Goal: Find specific page/section: Find specific page/section

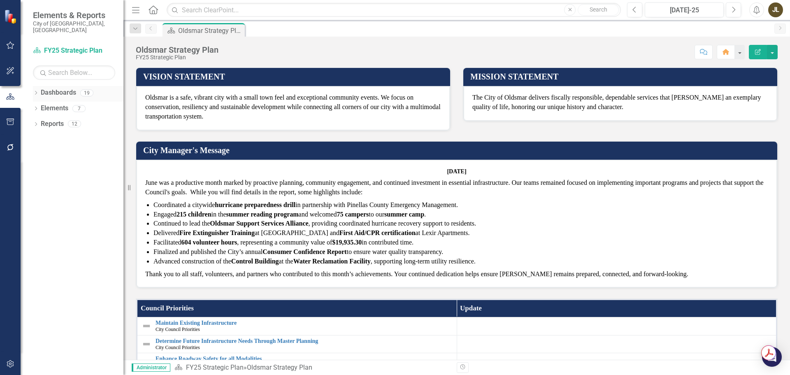
click at [38, 91] on icon "Dropdown" at bounding box center [36, 93] width 6 height 5
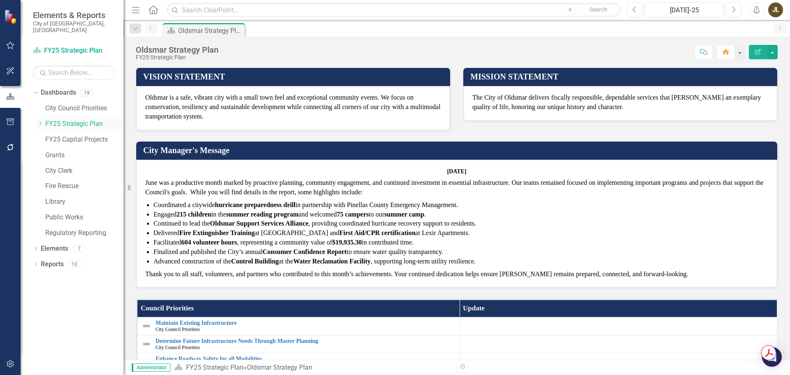
click at [37, 121] on icon "Dropdown" at bounding box center [40, 123] width 6 height 5
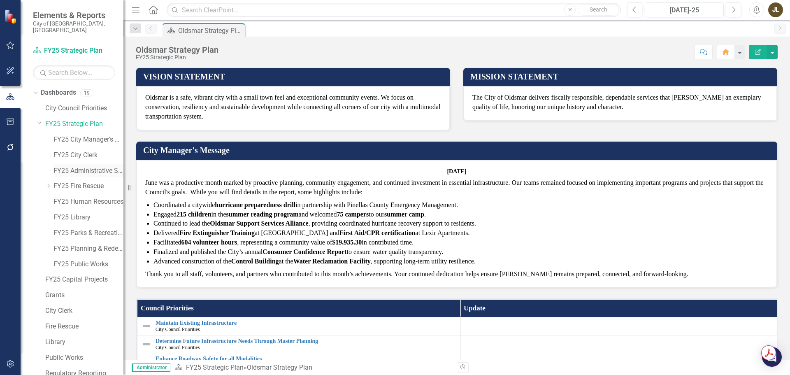
click at [63, 166] on link "FY25 Administrative Services" at bounding box center [88, 170] width 70 height 9
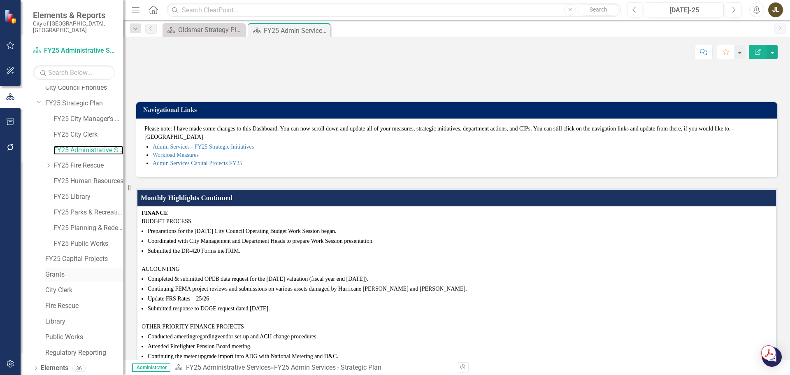
scroll to position [32, 0]
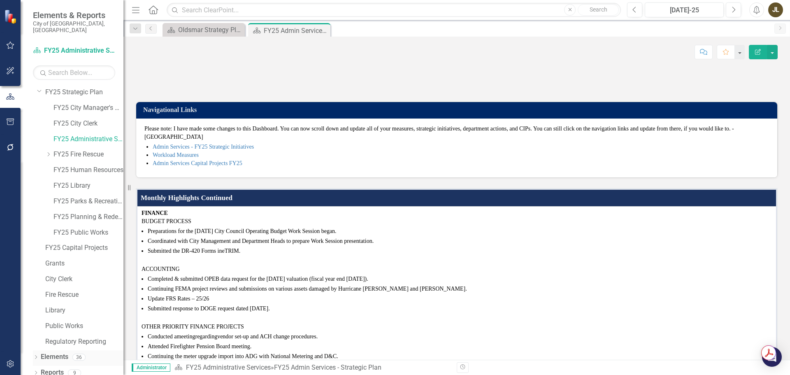
click at [37, 355] on icon at bounding box center [36, 357] width 2 height 4
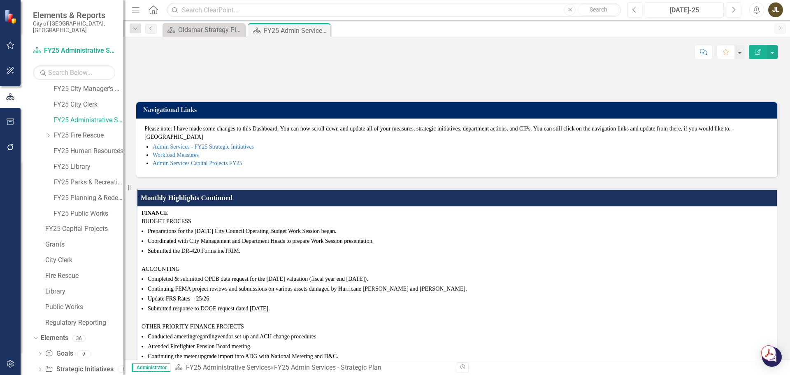
scroll to position [78, 0]
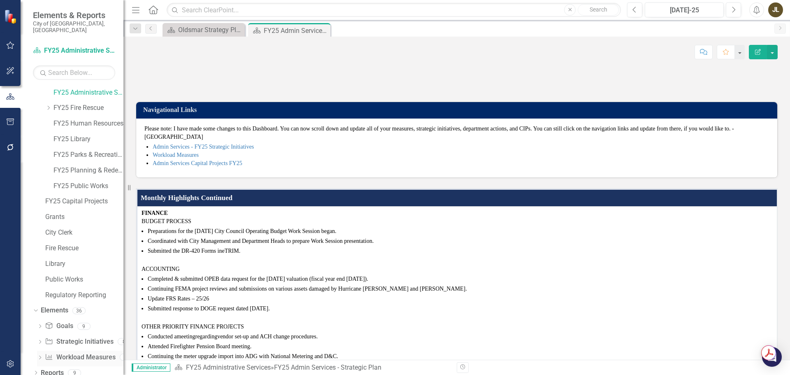
click at [65, 353] on link "Workload Measures Workload Measures" at bounding box center [80, 357] width 70 height 9
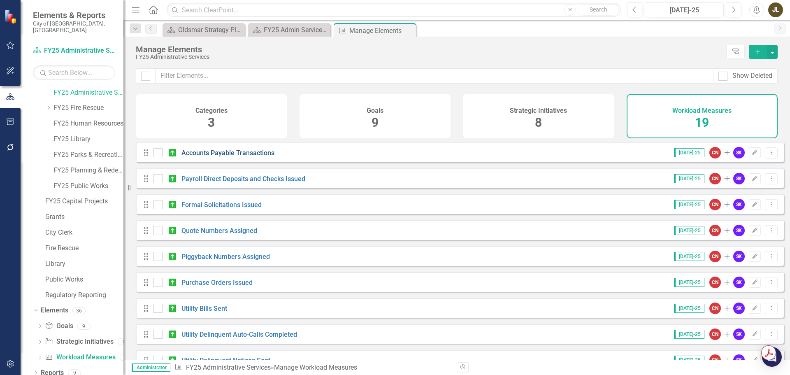
click at [244, 157] on link "Accounts Payable Transactions" at bounding box center [227, 153] width 93 height 8
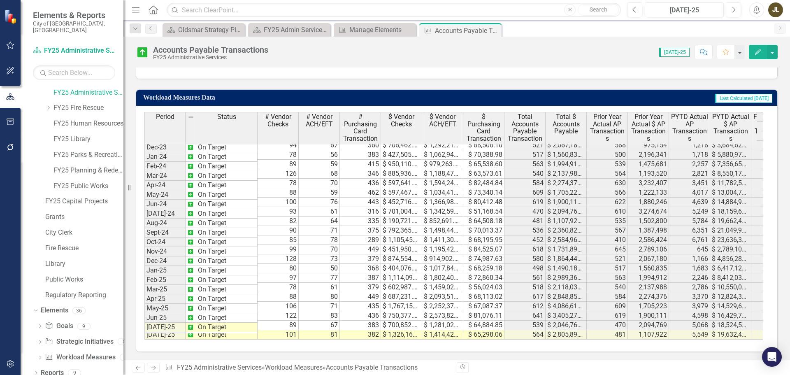
scroll to position [274, 0]
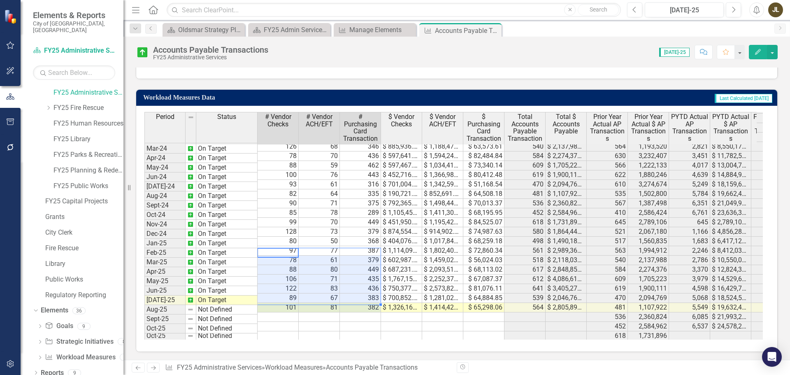
drag, startPoint x: 277, startPoint y: 251, endPoint x: 357, endPoint y: 299, distance: 92.7
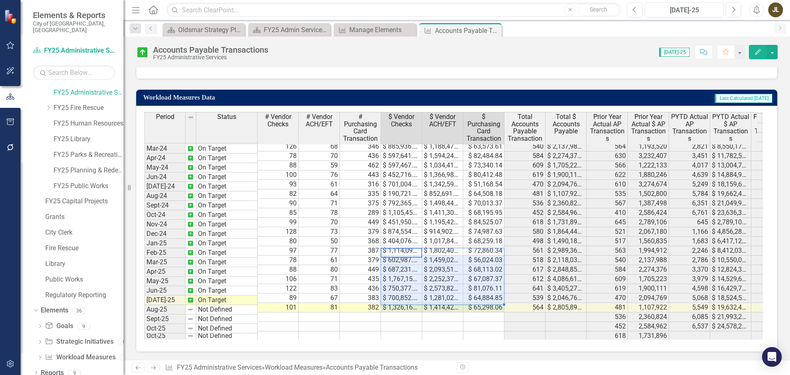
drag, startPoint x: 404, startPoint y: 252, endPoint x: 485, endPoint y: 300, distance: 94.3
click at [485, 300] on tbody "Feb-23 On Target 101 52 411 $ 153,447.92 $ 967,093.71 $ 72,978.57 564 $ 1,193,5…" at bounding box center [509, 184] width 730 height 313
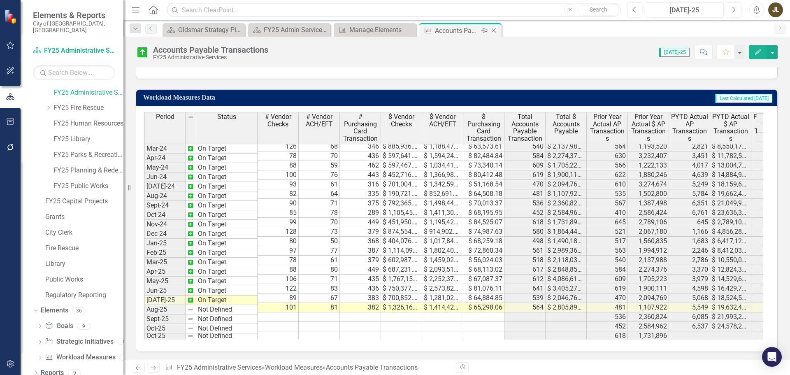
click at [495, 33] on icon "Close" at bounding box center [494, 30] width 8 height 7
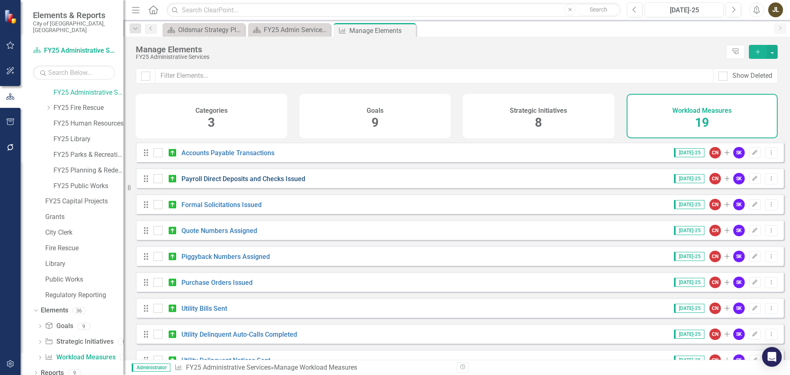
click at [241, 183] on link "Payroll Direct Deposits and Checks Issued" at bounding box center [243, 179] width 124 height 8
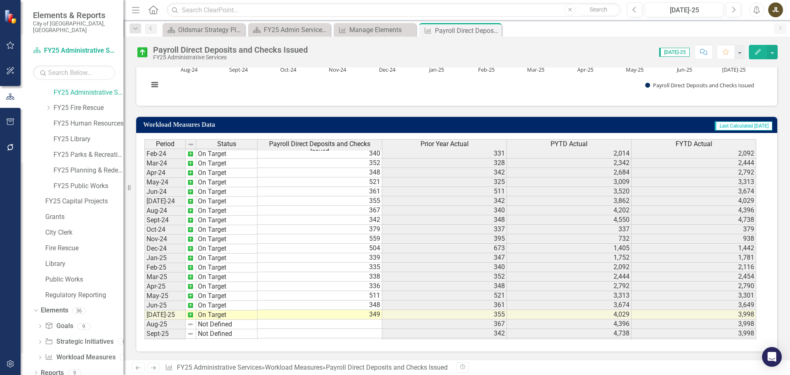
scroll to position [274, 0]
click at [491, 30] on icon "Close" at bounding box center [494, 30] width 8 height 7
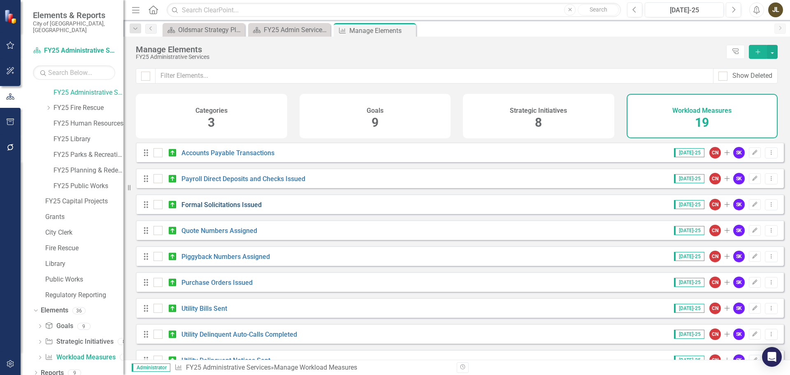
click at [246, 209] on link "Formal Solicitations Issued" at bounding box center [221, 205] width 80 height 8
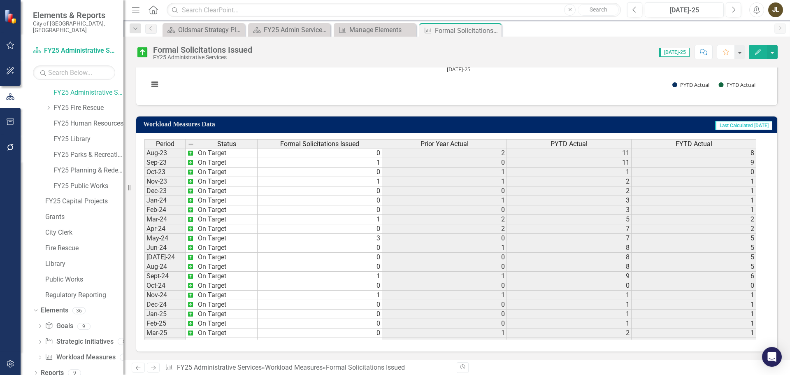
scroll to position [274, 0]
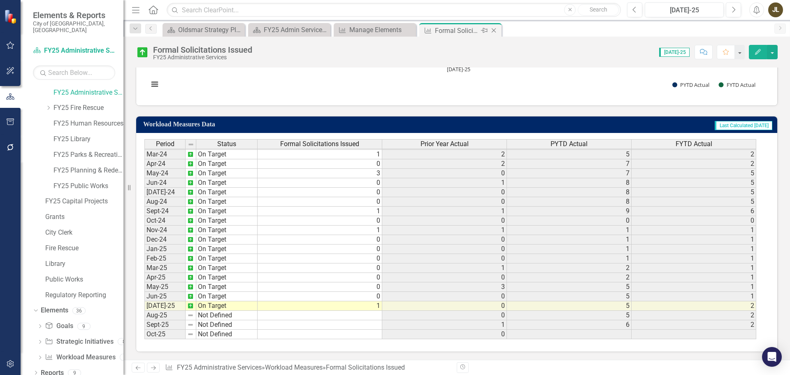
click at [495, 30] on icon "Close" at bounding box center [494, 30] width 8 height 7
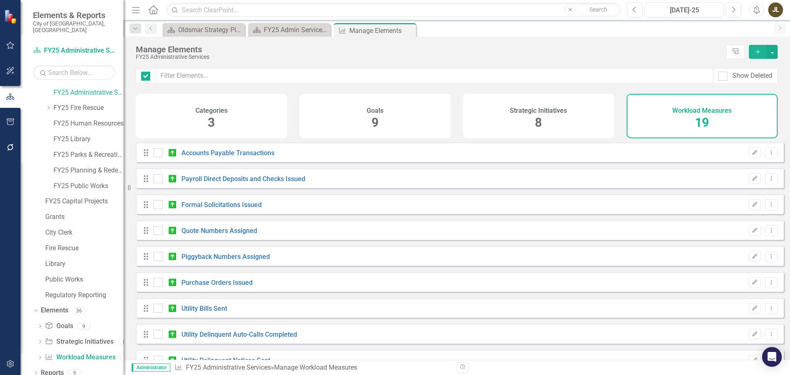
checkbox input "false"
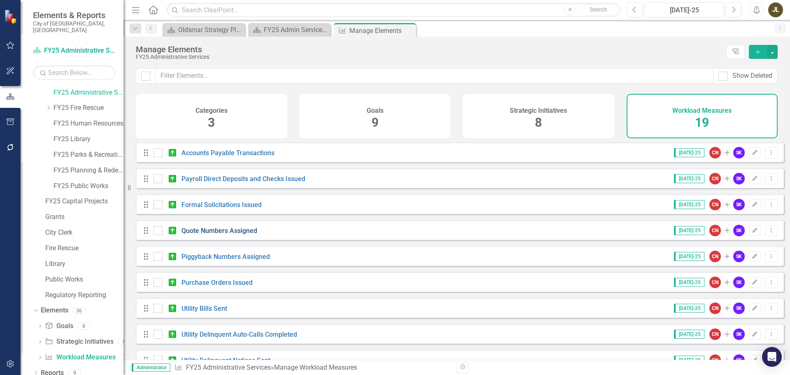
click at [239, 235] on link "Quote Numbers Assigned" at bounding box center [219, 231] width 76 height 8
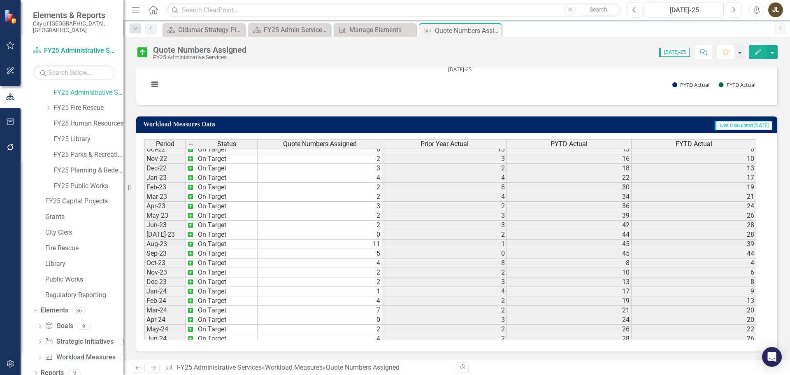
scroll to position [165, 0]
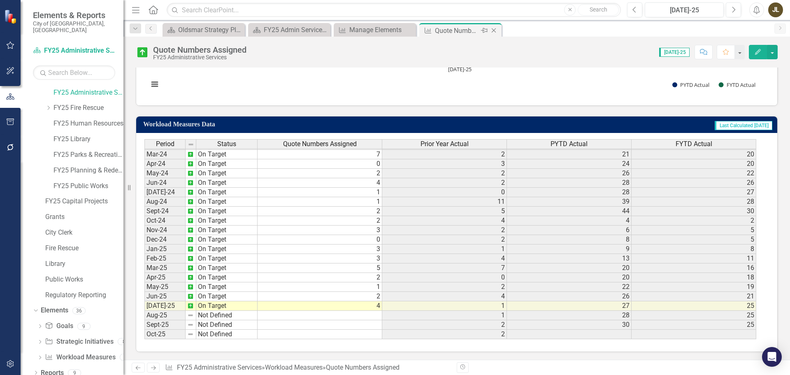
click at [495, 30] on icon "Close" at bounding box center [494, 30] width 8 height 7
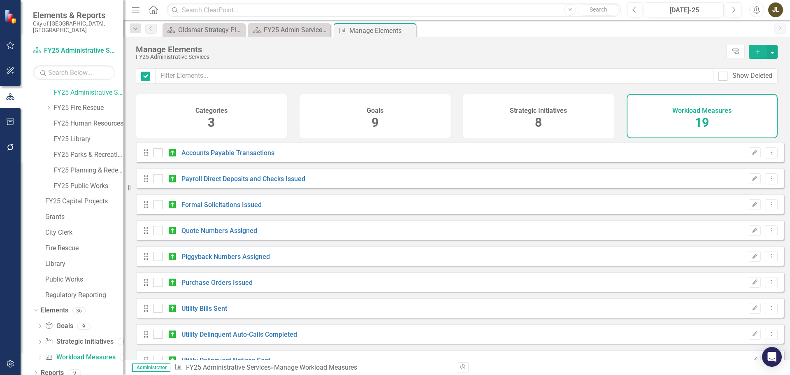
checkbox input "false"
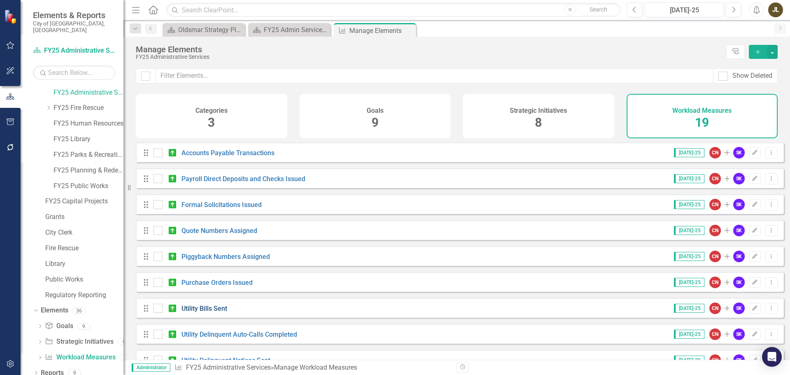
click at [221, 312] on link "Utility Bills Sent" at bounding box center [204, 309] width 46 height 8
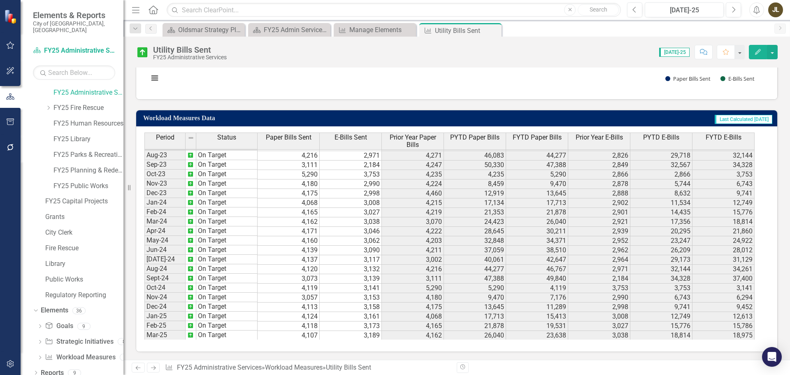
scroll to position [261, 0]
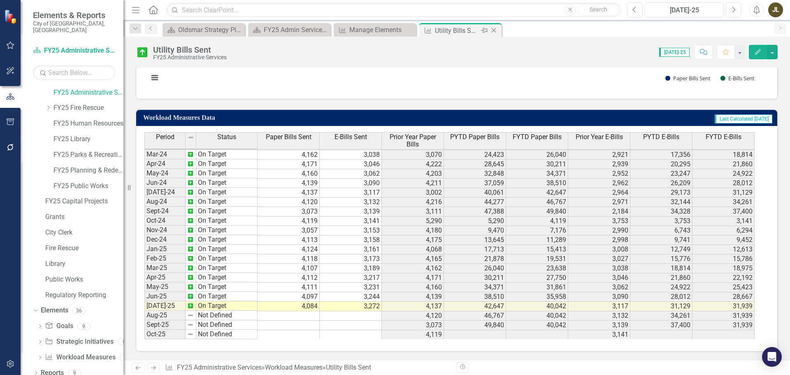
click at [495, 31] on icon "Close" at bounding box center [494, 30] width 8 height 7
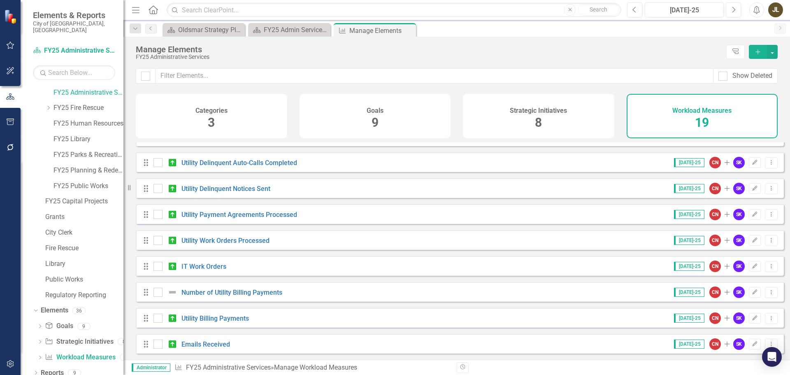
scroll to position [206, 0]
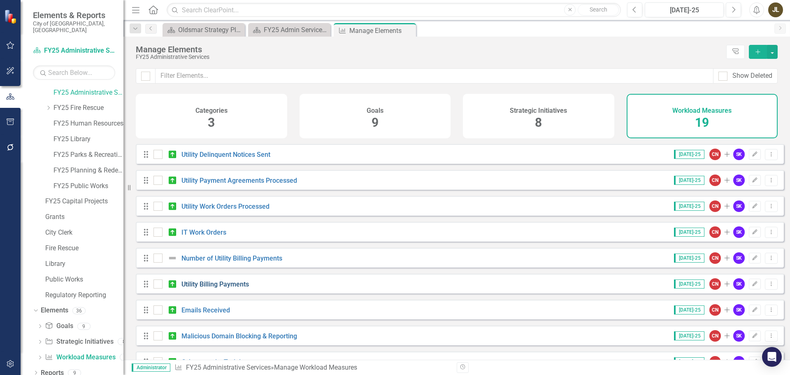
click at [232, 288] on link "Utility Billing Payments" at bounding box center [214, 284] width 67 height 8
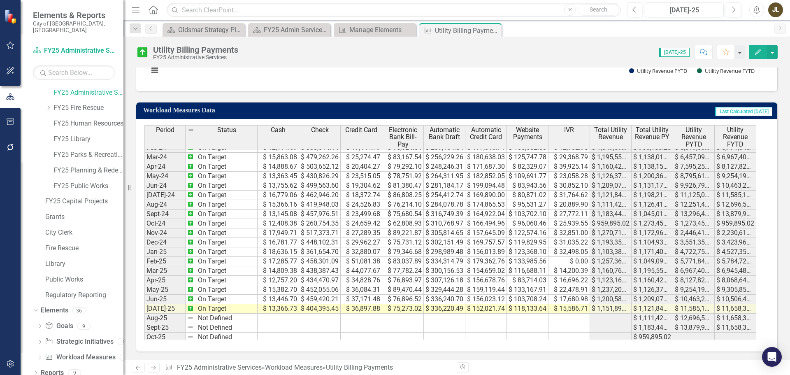
scroll to position [274, 0]
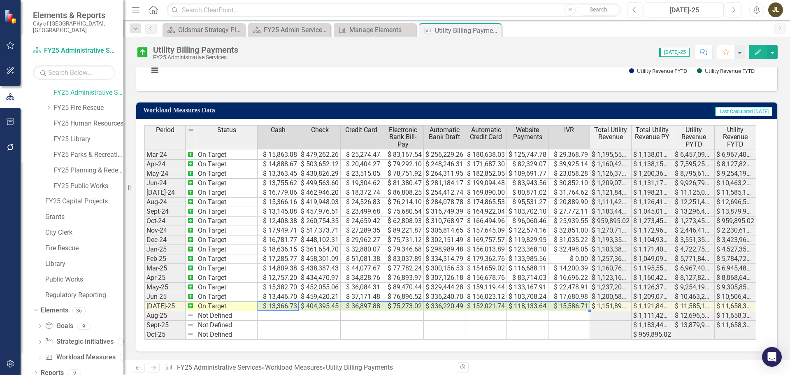
drag, startPoint x: 270, startPoint y: 305, endPoint x: 586, endPoint y: 306, distance: 315.2
click at [495, 33] on icon "Close" at bounding box center [494, 30] width 8 height 7
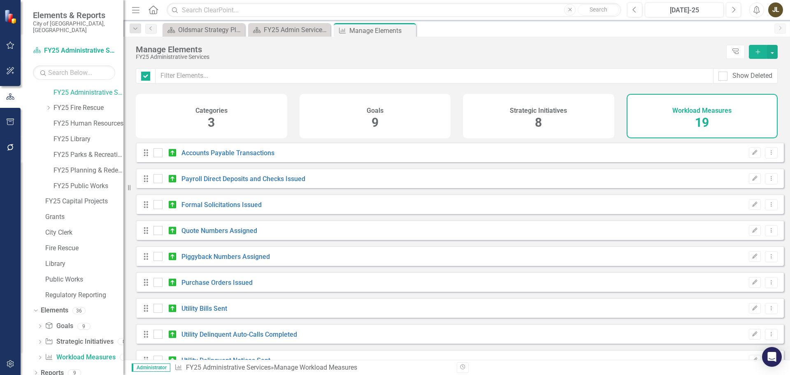
checkbox input "false"
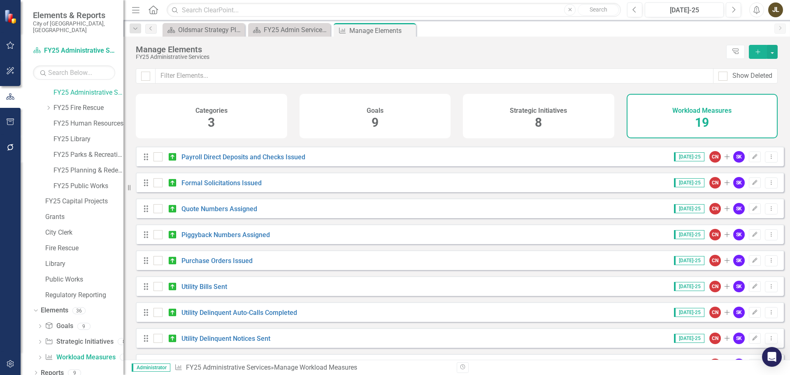
scroll to position [41, 0]
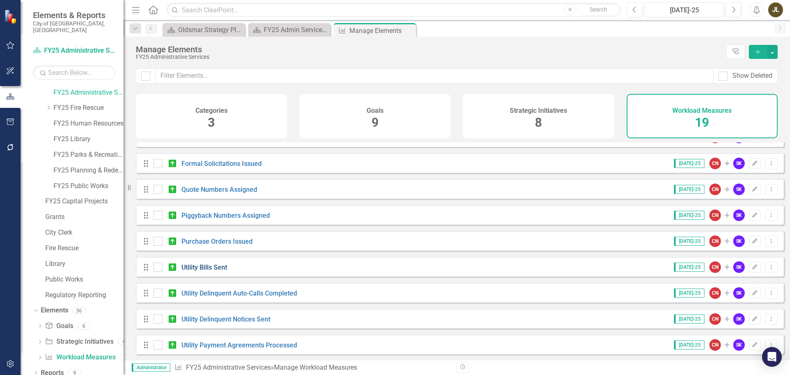
click at [222, 271] on link "Utility Bills Sent" at bounding box center [204, 267] width 46 height 8
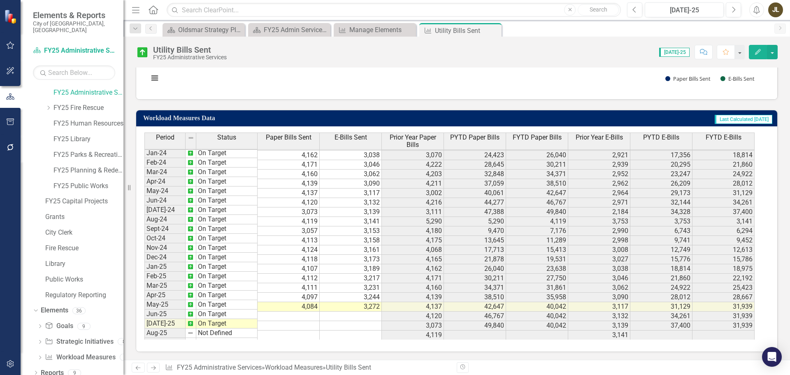
scroll to position [274, 0]
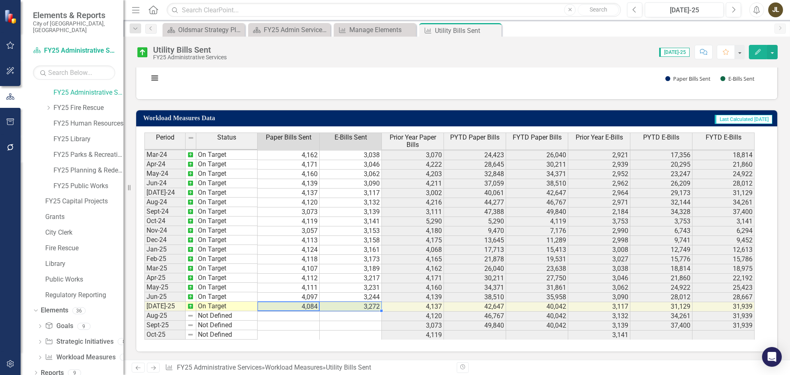
drag, startPoint x: 293, startPoint y: 308, endPoint x: 342, endPoint y: 306, distance: 49.0
click at [494, 30] on icon "Close" at bounding box center [494, 30] width 8 height 7
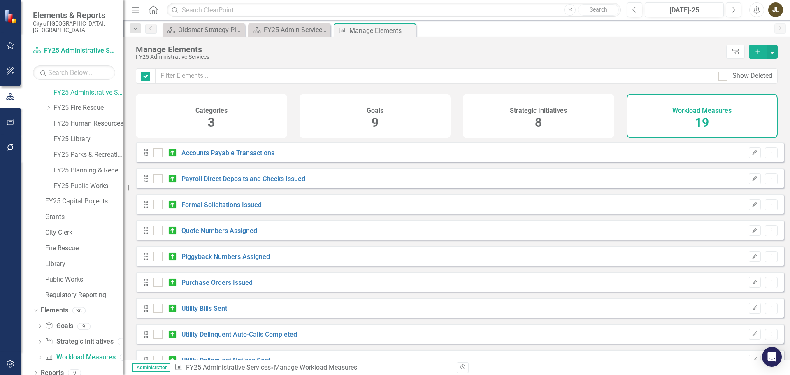
checkbox input "false"
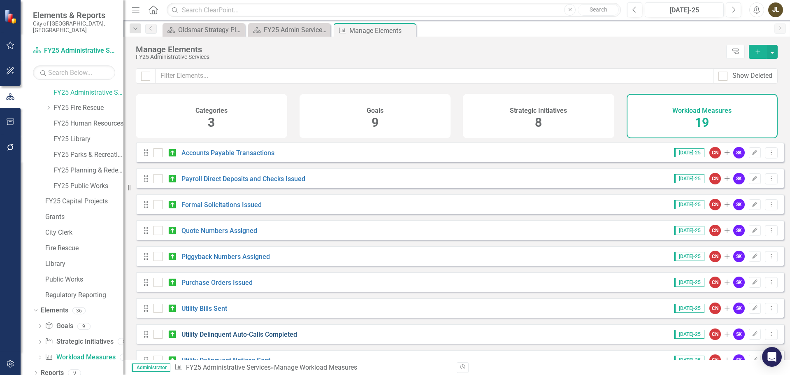
click at [258, 338] on link "Utility Delinquent Auto-Calls Completed" at bounding box center [239, 334] width 116 height 8
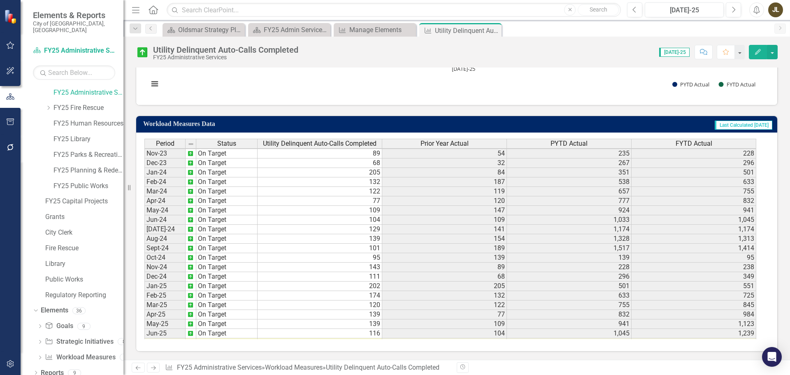
scroll to position [274, 0]
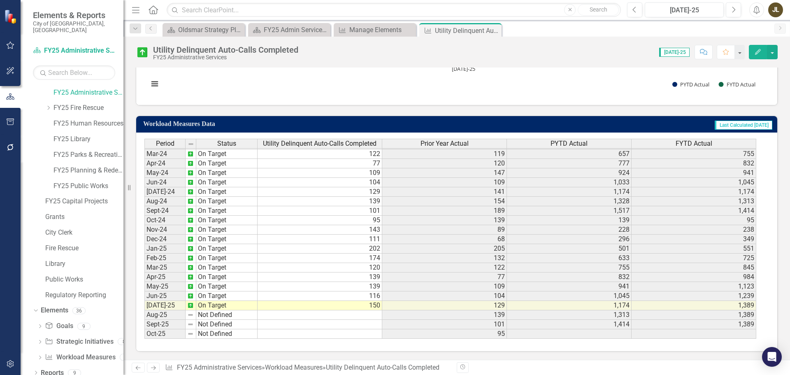
click at [350, 305] on td "150" at bounding box center [320, 305] width 125 height 9
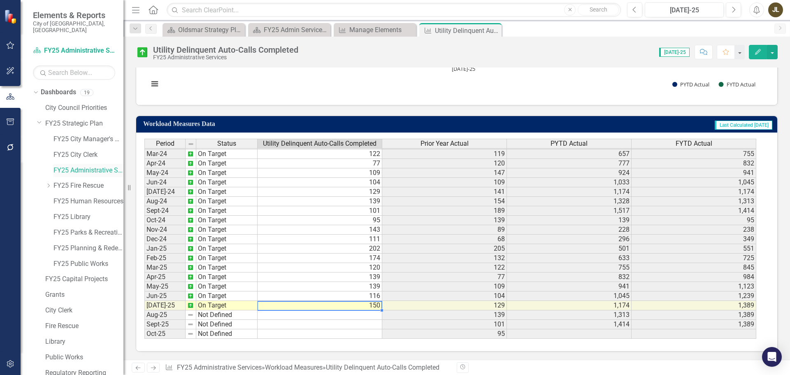
scroll to position [0, 0]
click at [81, 229] on link "FY25 Parks & Recreation" at bounding box center [88, 232] width 70 height 9
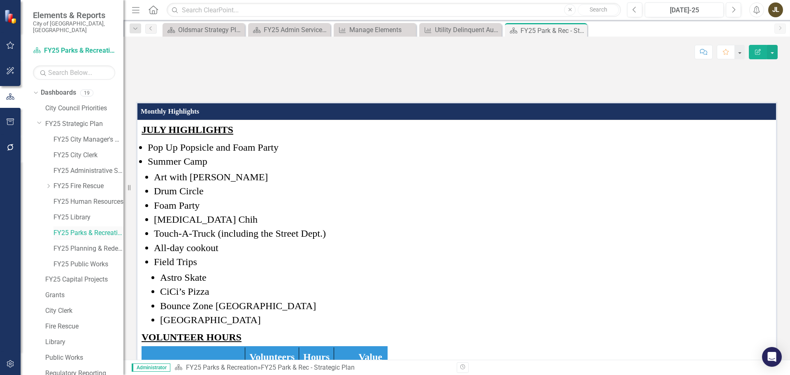
scroll to position [78, 0]
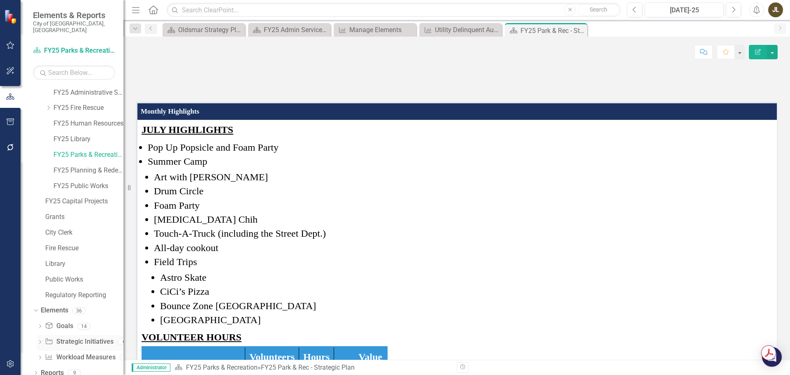
click at [41, 340] on icon at bounding box center [40, 342] width 2 height 4
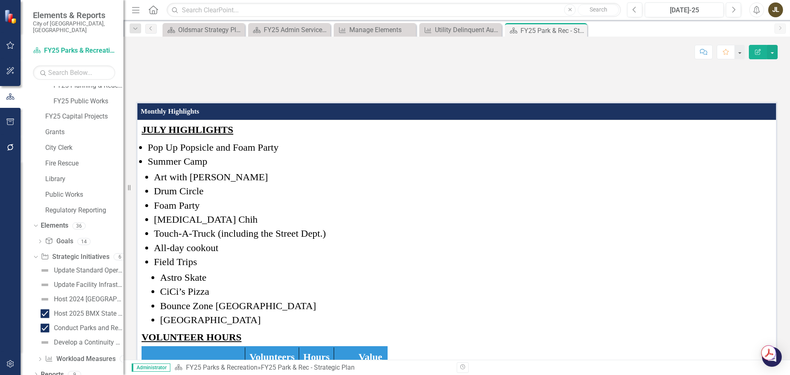
scroll to position [165, 0]
click at [37, 252] on icon "Dropdown" at bounding box center [35, 255] width 5 height 6
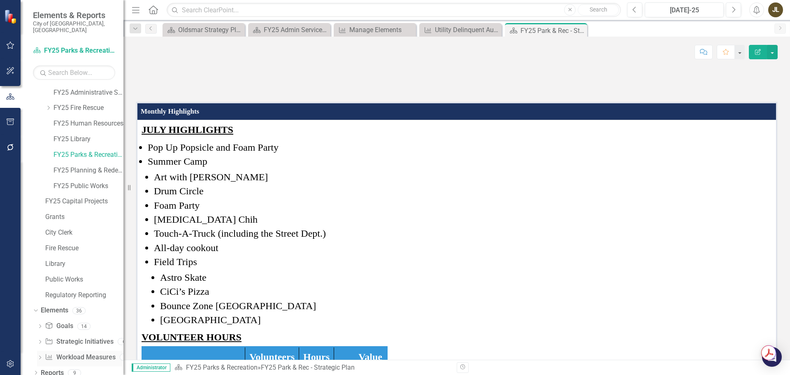
click at [41, 355] on div "Dropdown" at bounding box center [40, 358] width 6 height 7
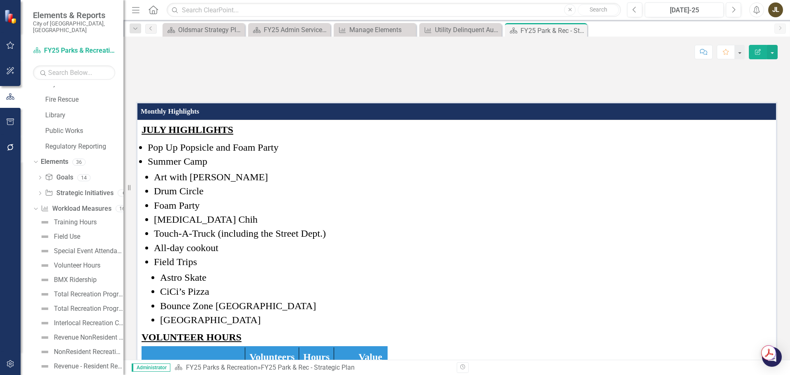
scroll to position [247, 0]
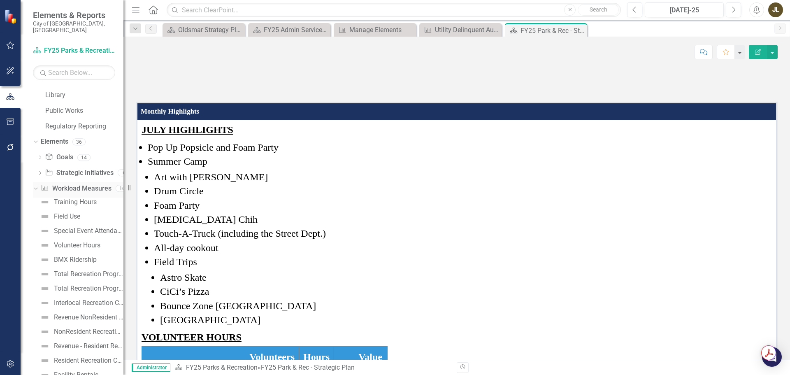
click at [90, 184] on link "Workload Measures Workload Measures" at bounding box center [76, 188] width 70 height 9
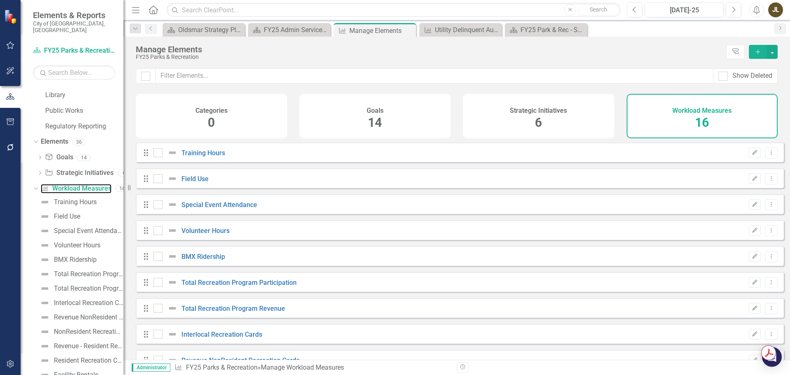
checkbox input "false"
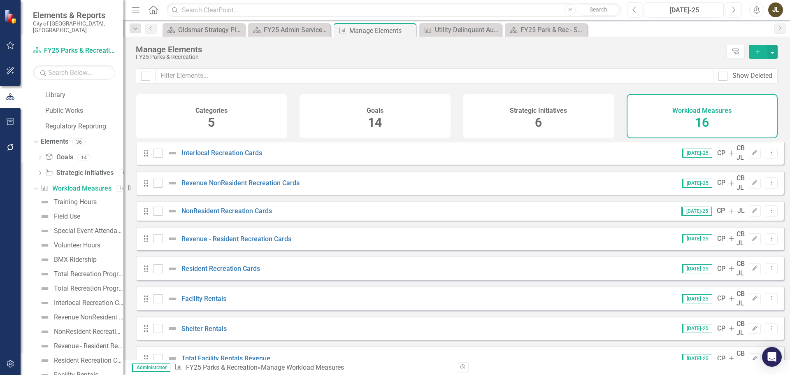
scroll to position [204, 0]
